Goal: Use online tool/utility

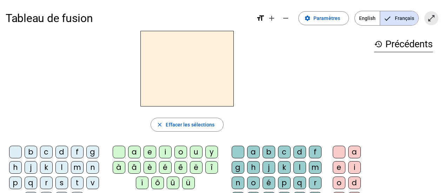
drag, startPoint x: 427, startPoint y: 15, endPoint x: 427, endPoint y: 58, distance: 42.4
click at [427, 15] on mat-icon "open_in_full" at bounding box center [431, 18] width 8 height 8
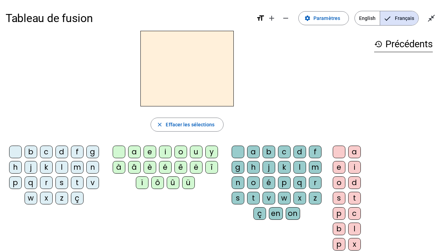
click at [31, 156] on div "b" at bounding box center [31, 152] width 13 height 13
click at [137, 151] on div "a" at bounding box center [134, 152] width 13 height 13
click at [149, 154] on div "e" at bounding box center [149, 152] width 13 height 13
click at [165, 153] on div "i" at bounding box center [165, 152] width 13 height 13
click at [182, 153] on div "o" at bounding box center [180, 152] width 13 height 13
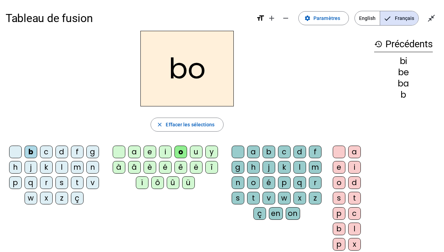
click at [198, 154] on div "u" at bounding box center [196, 152] width 13 height 13
click at [75, 154] on div "f" at bounding box center [77, 152] width 13 height 13
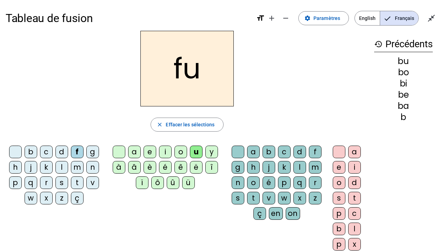
click at [61, 169] on div "l" at bounding box center [61, 167] width 13 height 13
click at [76, 183] on div "t" at bounding box center [77, 183] width 13 height 13
click at [252, 193] on div "t" at bounding box center [253, 198] width 13 height 13
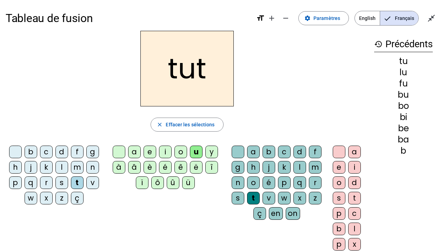
click at [338, 184] on div "o" at bounding box center [338, 183] width 13 height 13
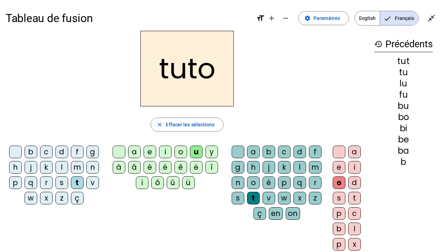
click at [351, 154] on div "a" at bounding box center [354, 152] width 13 height 13
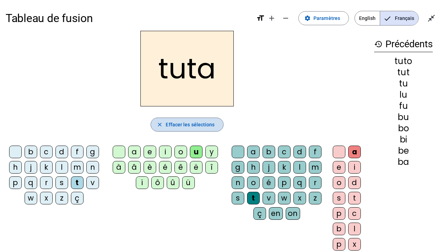
click at [158, 127] on mat-icon "close" at bounding box center [159, 125] width 6 height 6
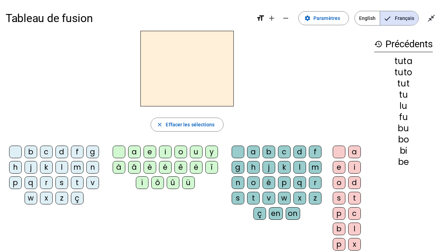
click at [77, 183] on div "t" at bounding box center [77, 183] width 13 height 13
click at [153, 154] on div "e" at bounding box center [149, 152] width 13 height 13
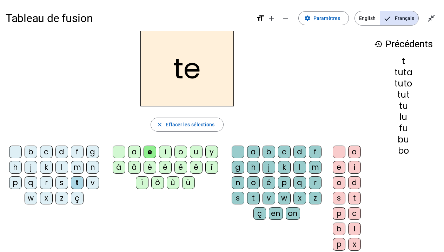
click at [129, 153] on div "a" at bounding box center [134, 152] width 13 height 13
click at [184, 150] on div "o" at bounding box center [180, 152] width 13 height 13
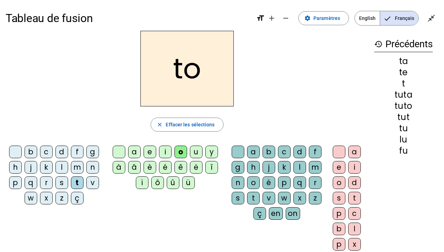
click at [164, 154] on div "i" at bounding box center [165, 152] width 13 height 13
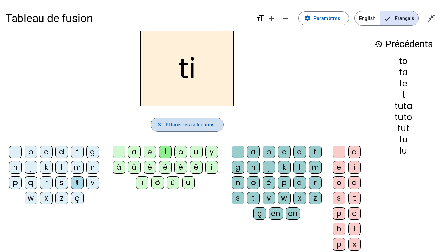
click at [169, 123] on span "Effacer les sélections" at bounding box center [190, 125] width 49 height 8
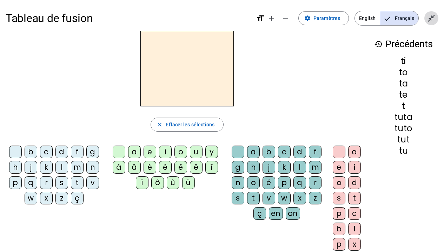
click at [428, 16] on mat-icon "close_fullscreen" at bounding box center [431, 18] width 8 height 8
